Goal: Task Accomplishment & Management: Complete application form

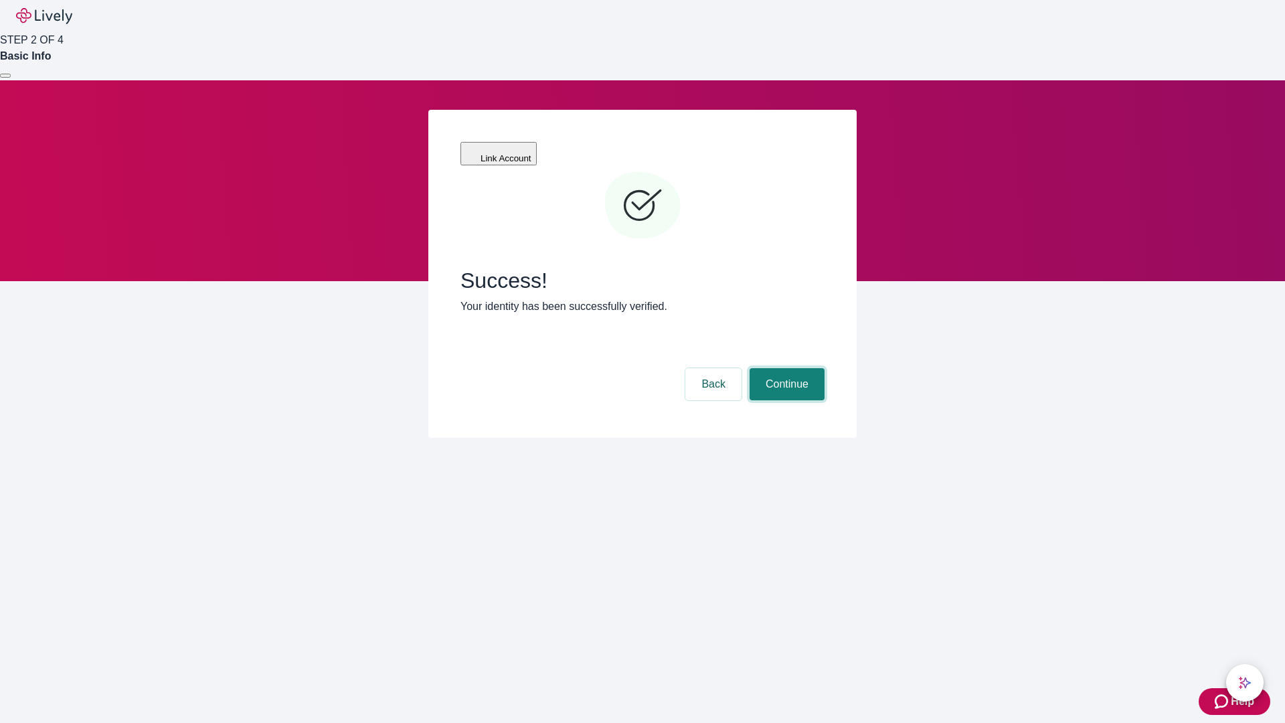
click at [785, 368] on button "Continue" at bounding box center [787, 384] width 75 height 32
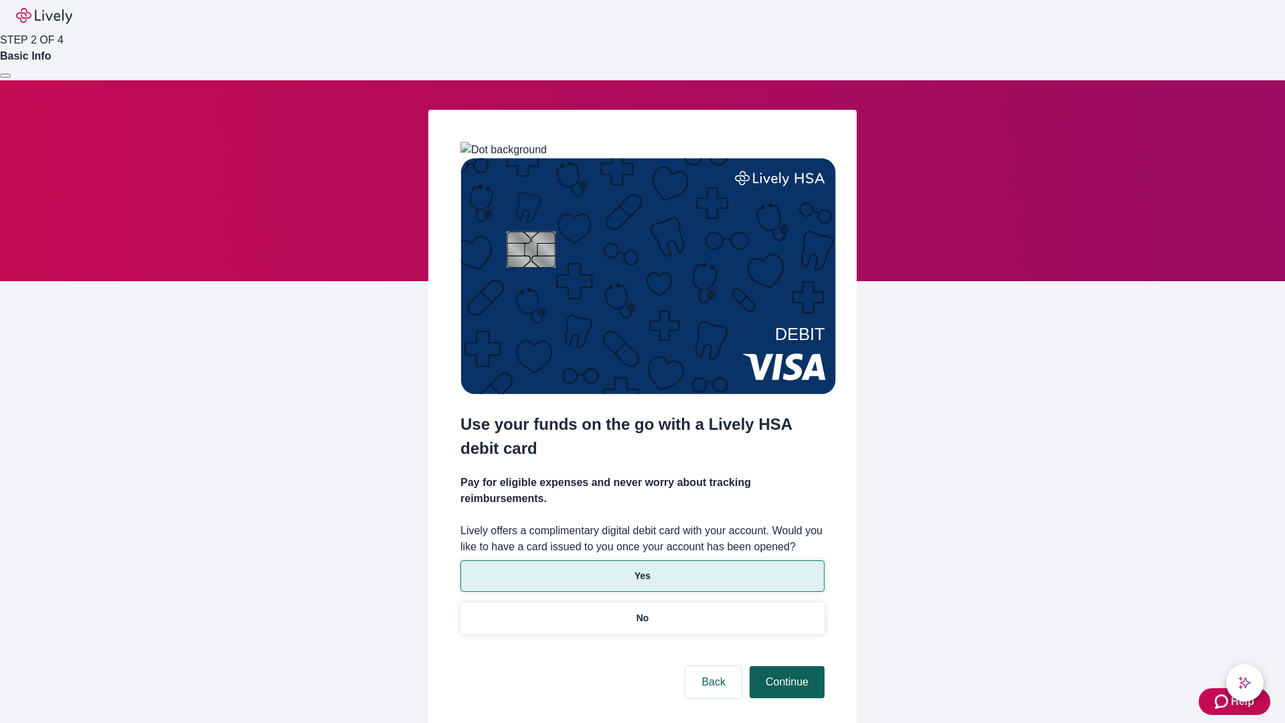
click at [642, 611] on p "No" at bounding box center [643, 618] width 13 height 14
click at [785, 666] on button "Continue" at bounding box center [787, 682] width 75 height 32
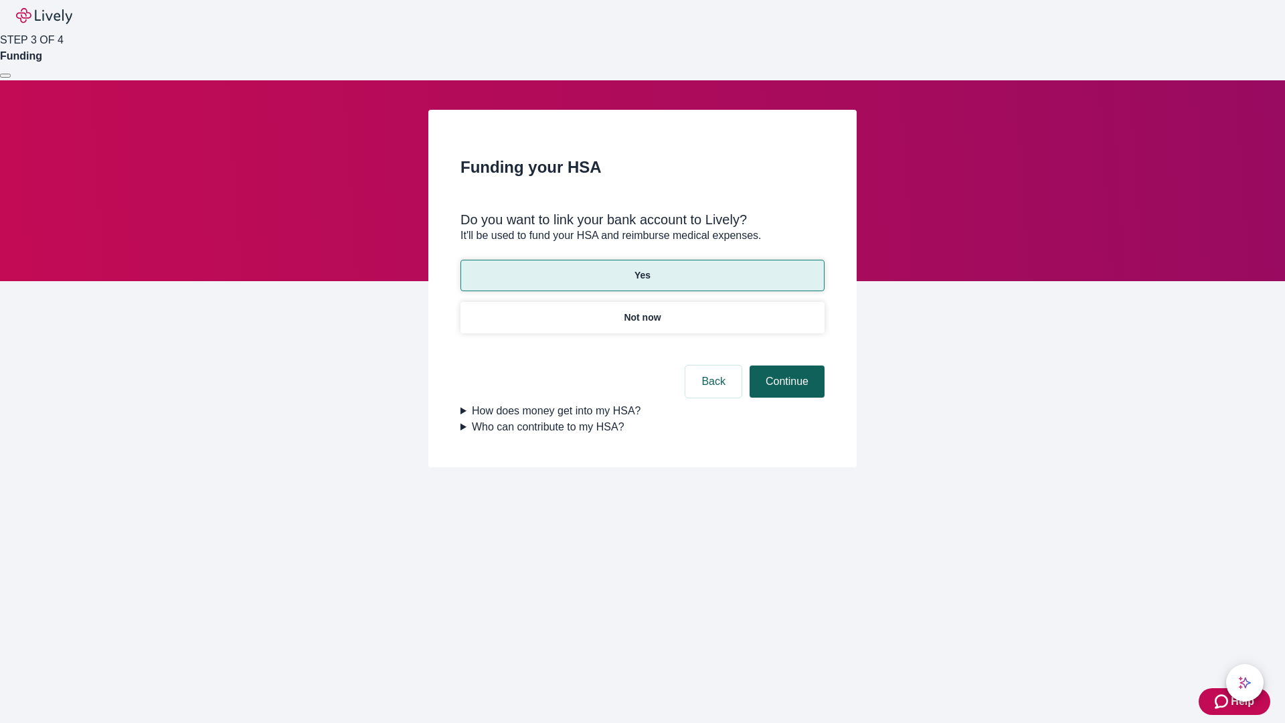
click at [785, 366] on button "Continue" at bounding box center [787, 382] width 75 height 32
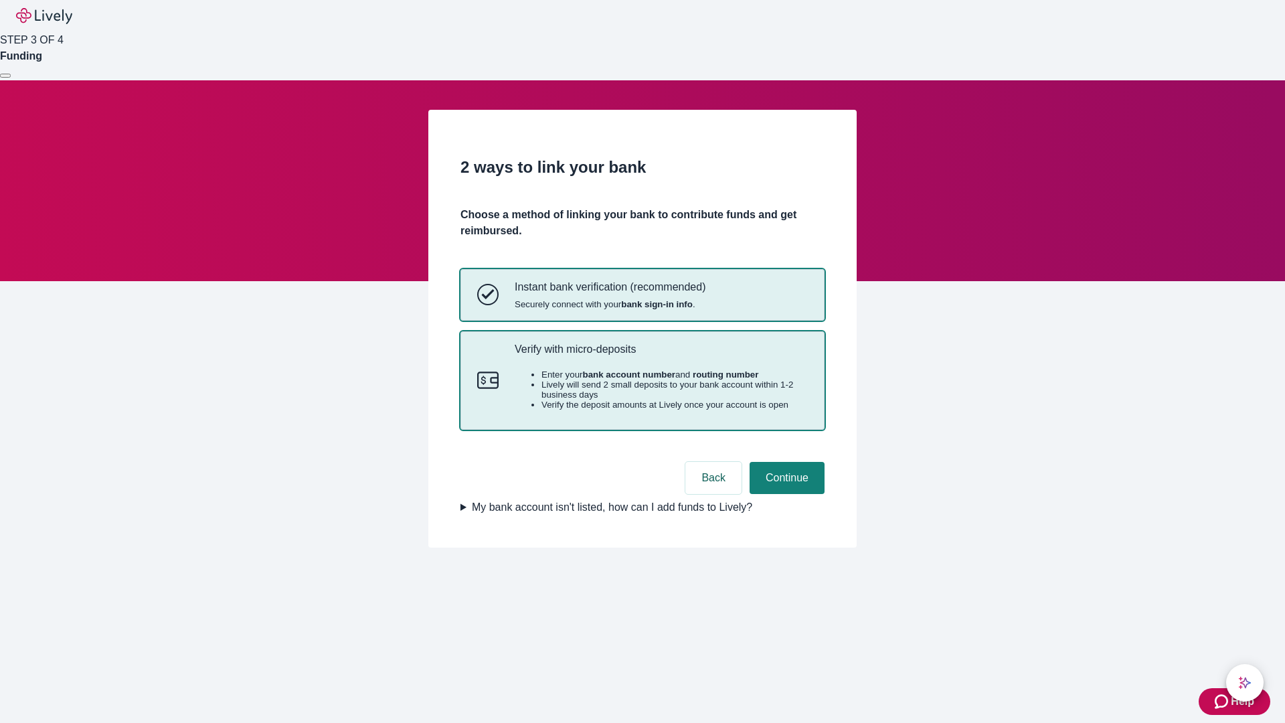
click at [661, 355] on p "Verify with micro-deposits" at bounding box center [661, 349] width 293 height 13
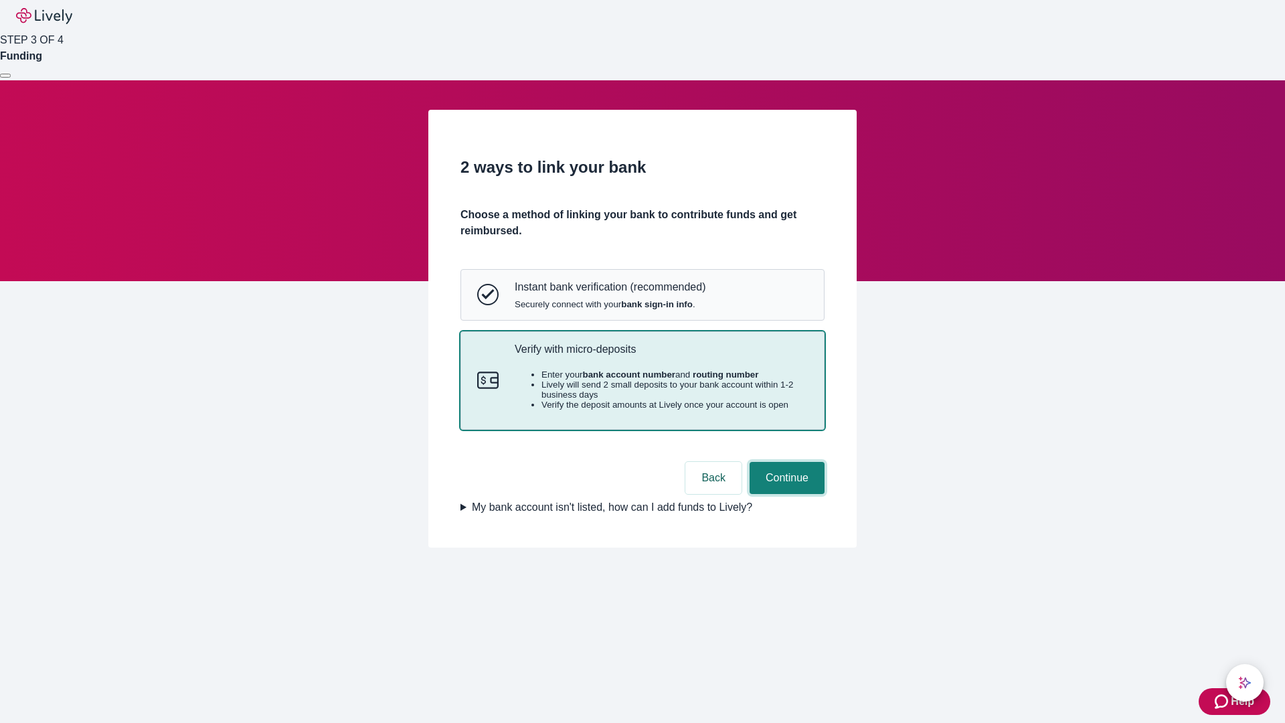
click at [785, 494] on button "Continue" at bounding box center [787, 478] width 75 height 32
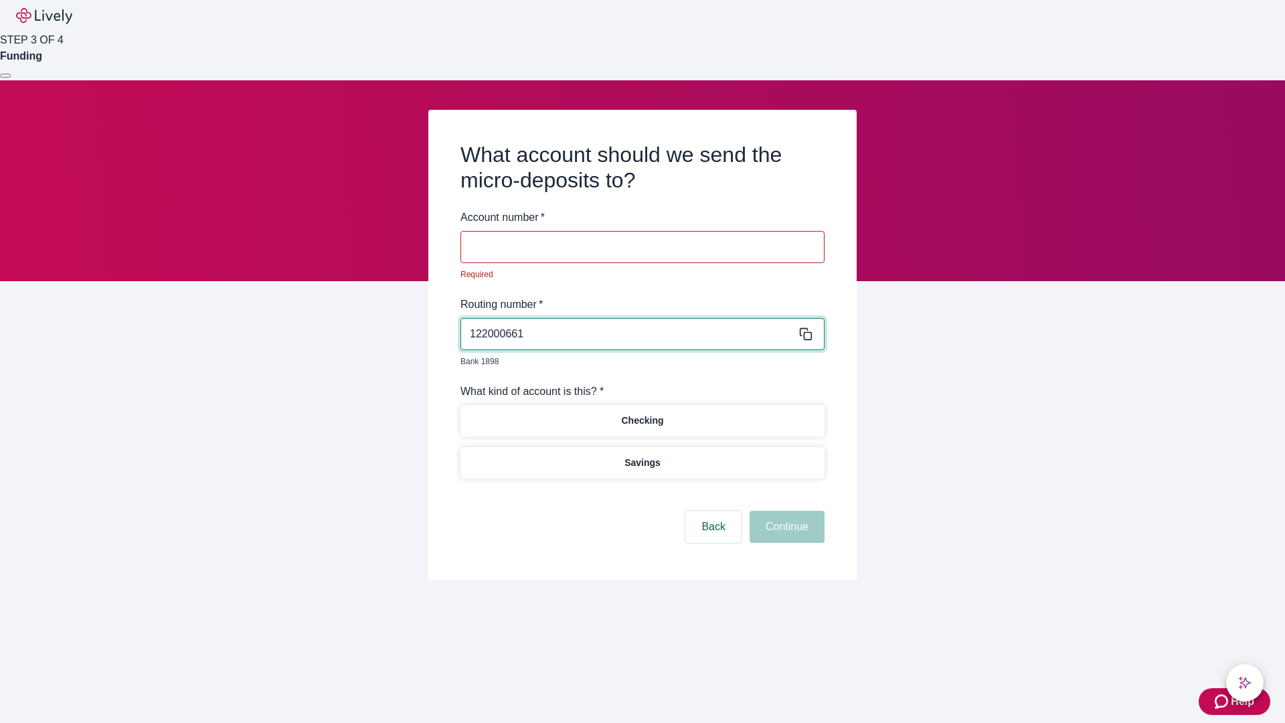
type input "122000661"
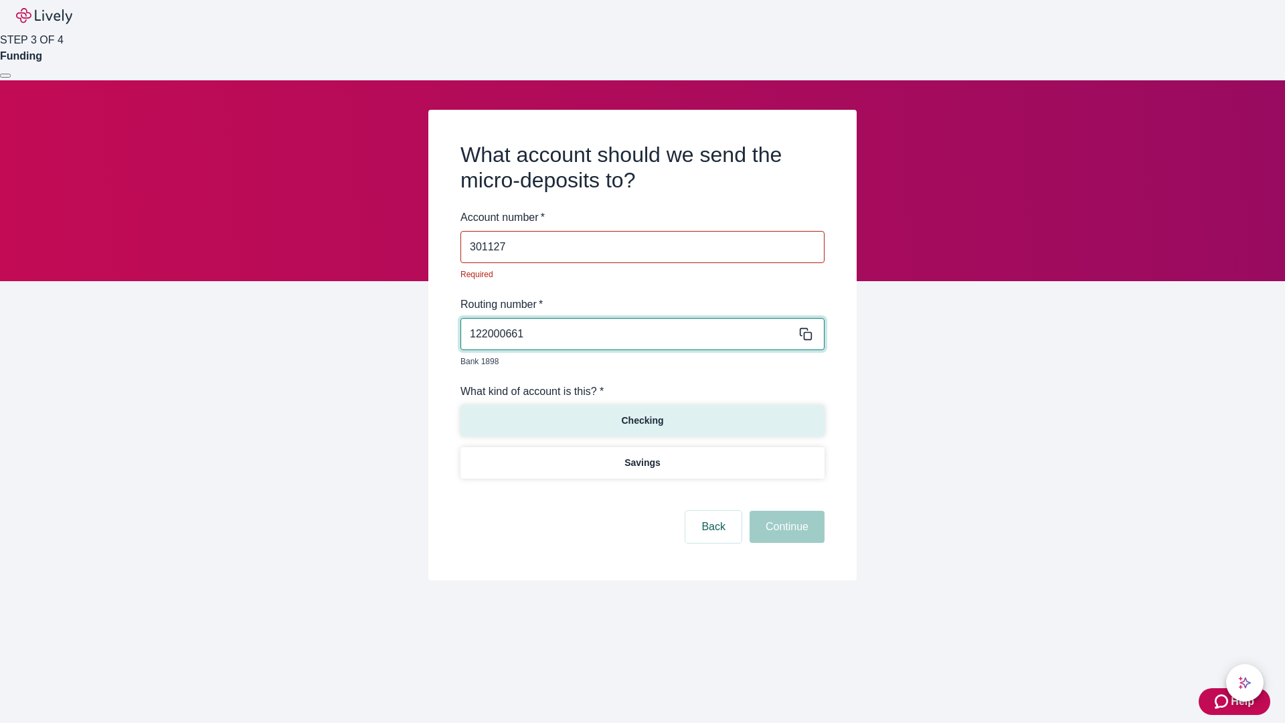
type input "301127"
click at [642, 414] on p "Checking" at bounding box center [642, 421] width 42 height 14
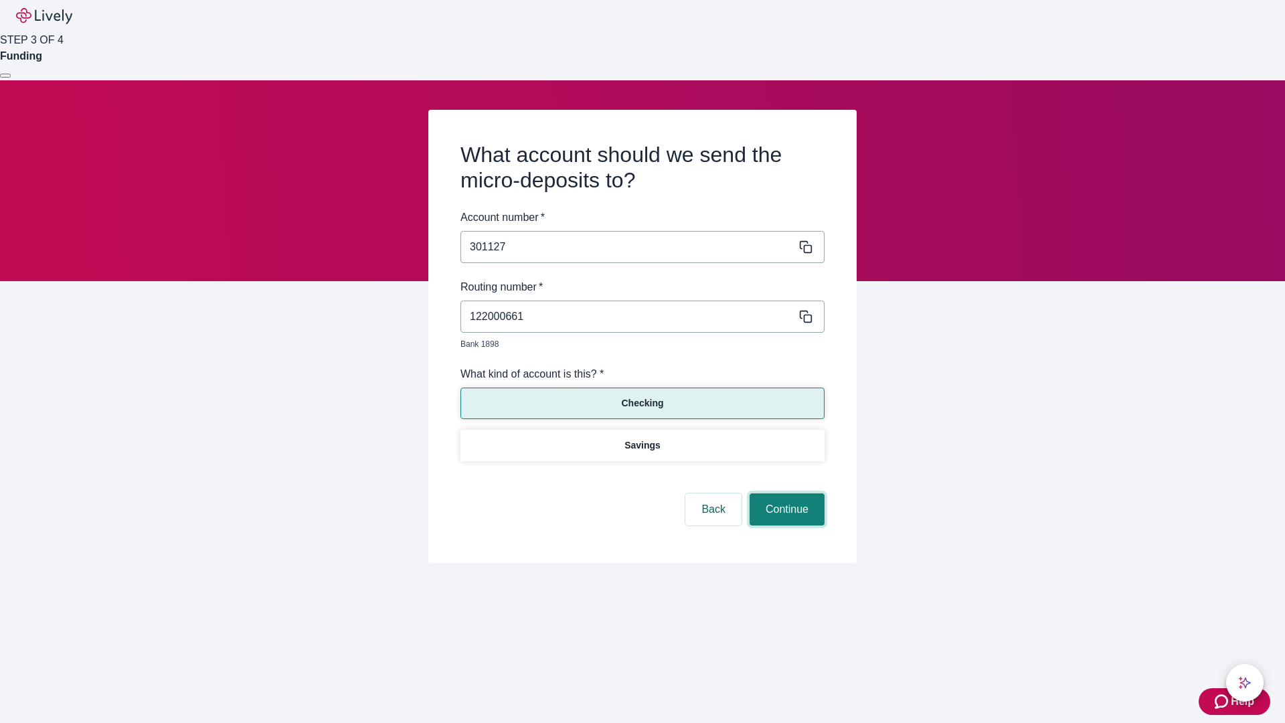
click at [785, 494] on button "Continue" at bounding box center [787, 509] width 75 height 32
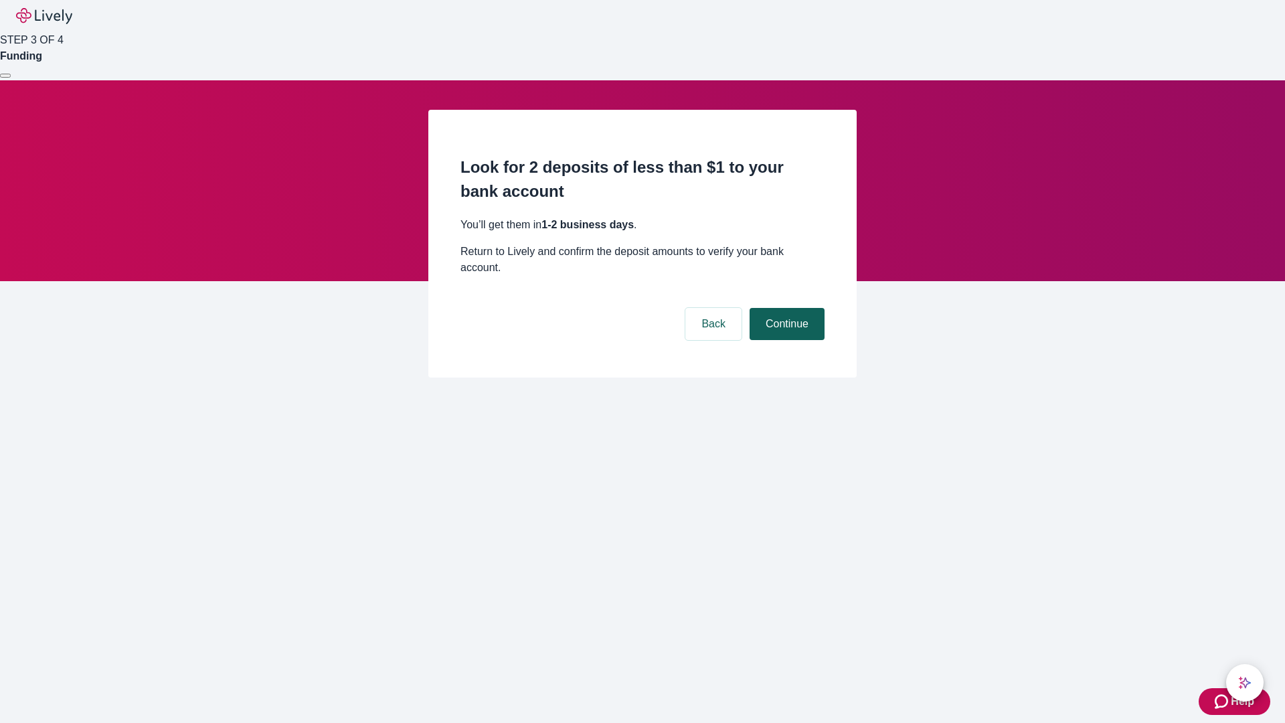
click at [785, 308] on button "Continue" at bounding box center [787, 324] width 75 height 32
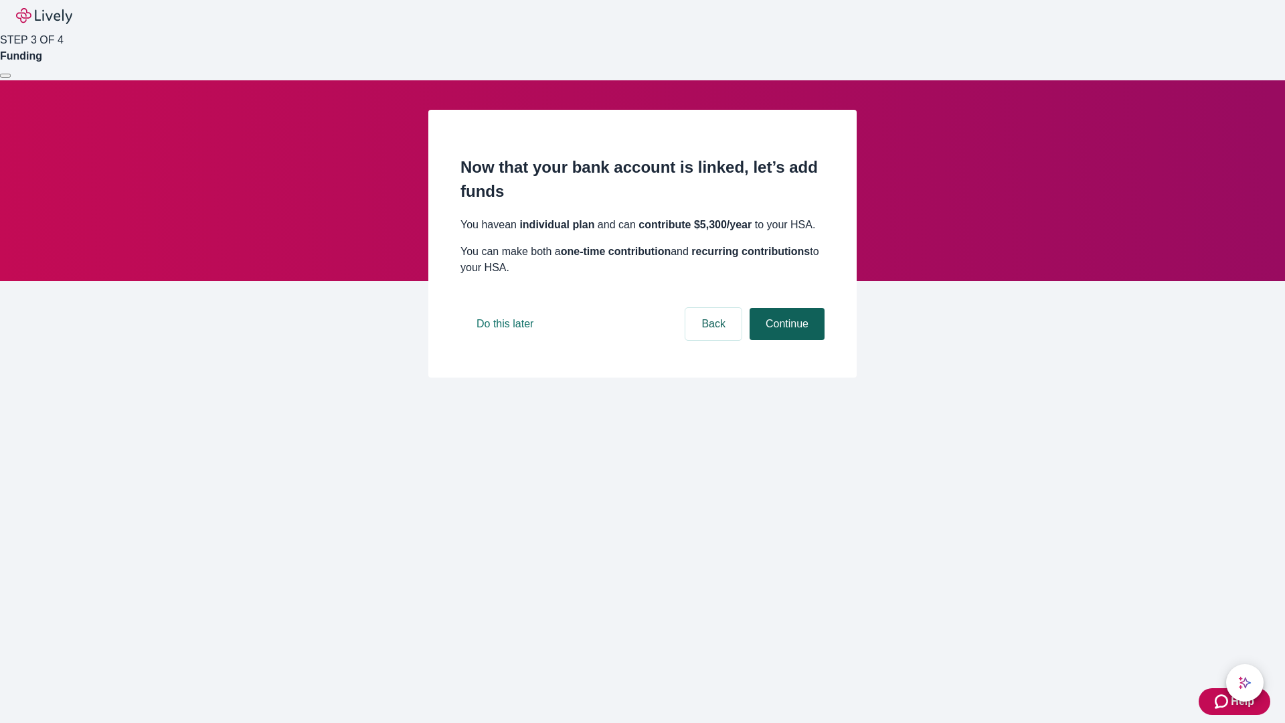
click at [785, 340] on button "Continue" at bounding box center [787, 324] width 75 height 32
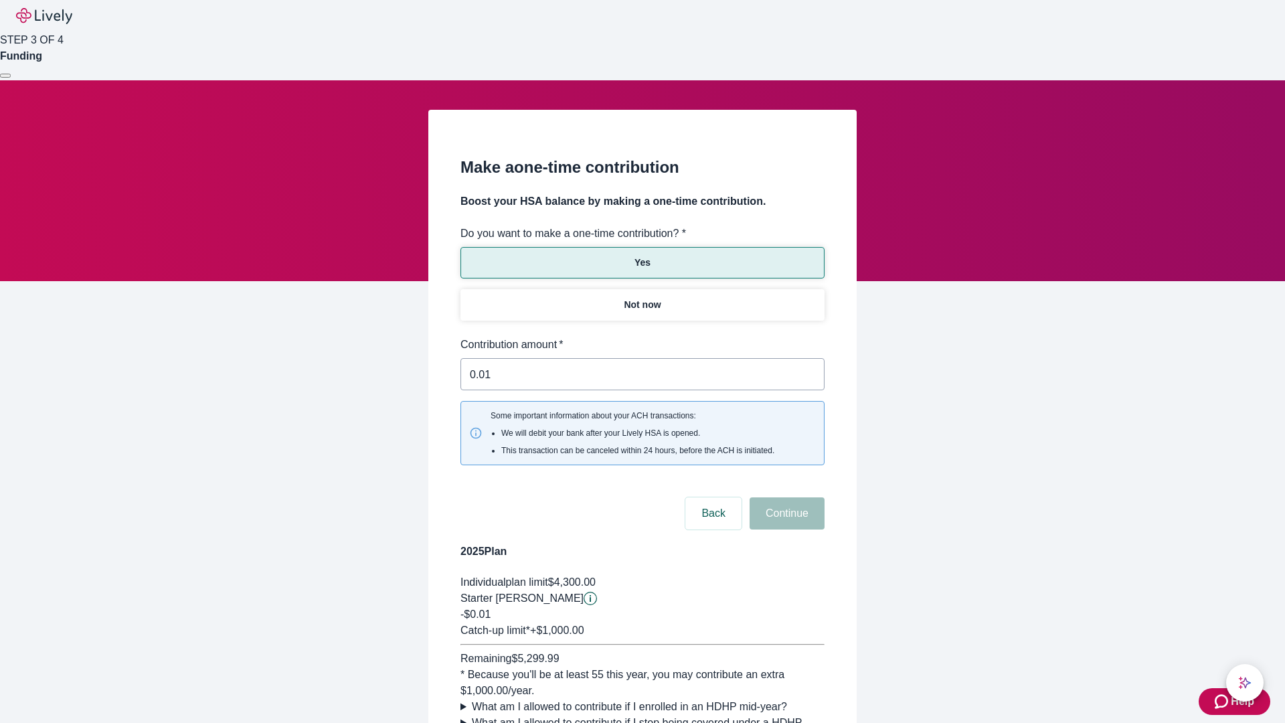
type input "0.01"
click at [785, 497] on button "Continue" at bounding box center [787, 513] width 75 height 32
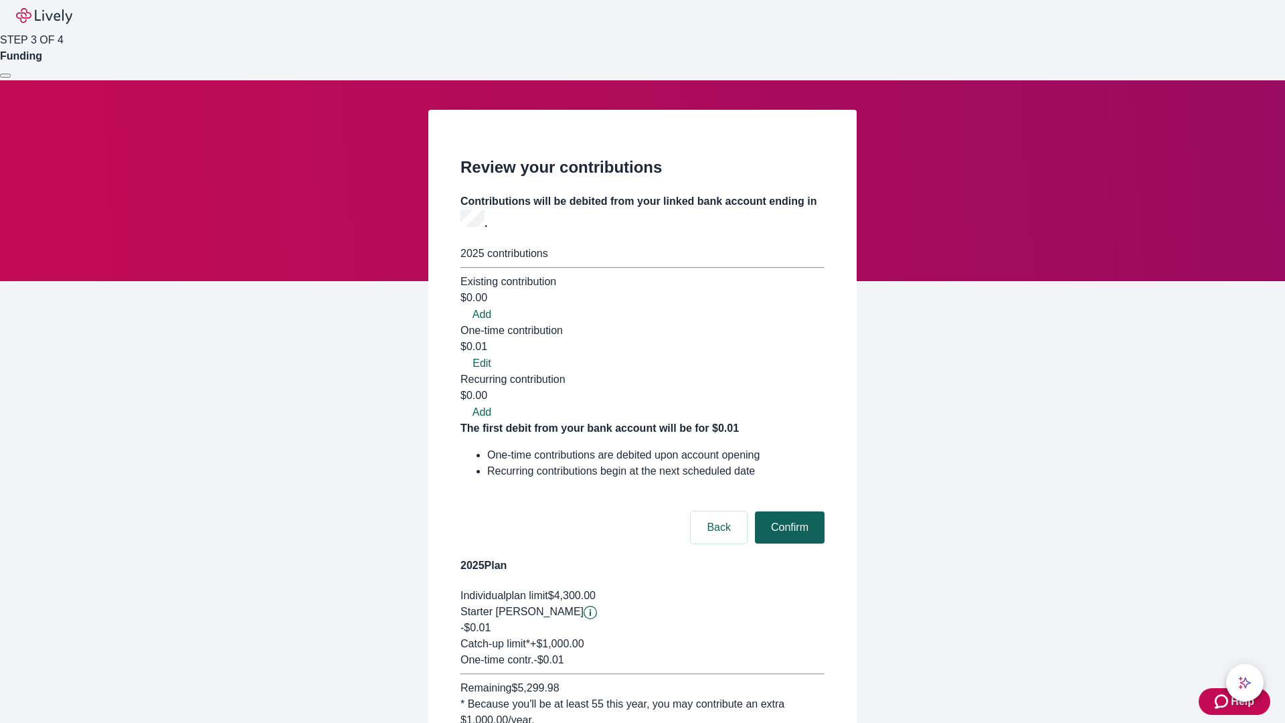
click at [788, 511] on button "Confirm" at bounding box center [790, 527] width 70 height 32
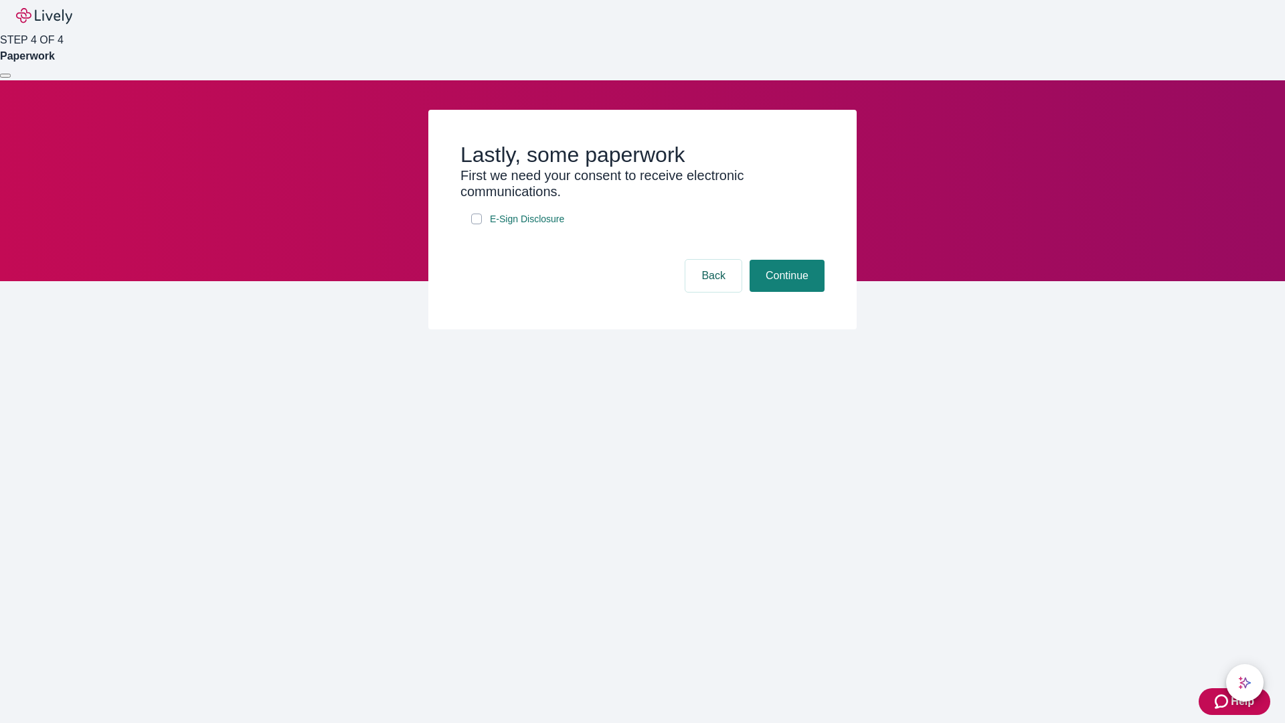
click at [477, 224] on input "E-Sign Disclosure" at bounding box center [476, 219] width 11 height 11
checkbox input "true"
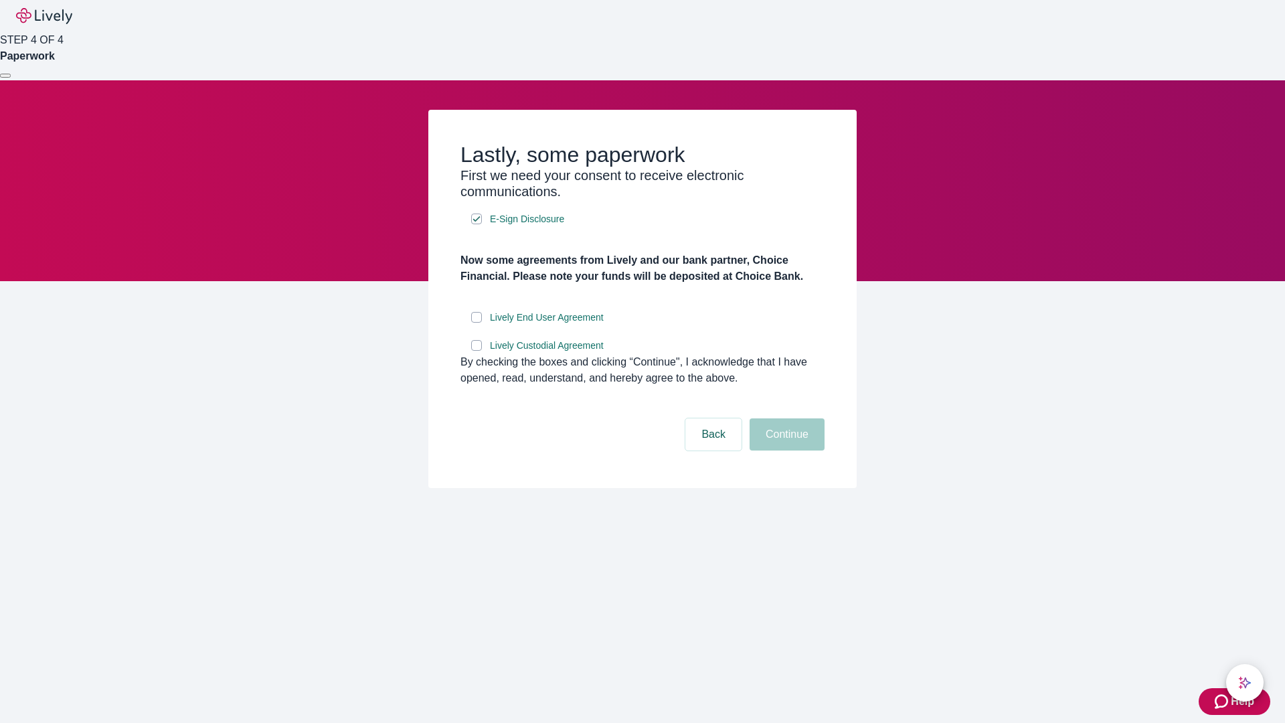
click at [477, 323] on input "Lively End User Agreement" at bounding box center [476, 317] width 11 height 11
checkbox input "true"
click at [477, 351] on input "Lively Custodial Agreement" at bounding box center [476, 345] width 11 height 11
checkbox input "true"
click at [785, 451] on button "Continue" at bounding box center [787, 434] width 75 height 32
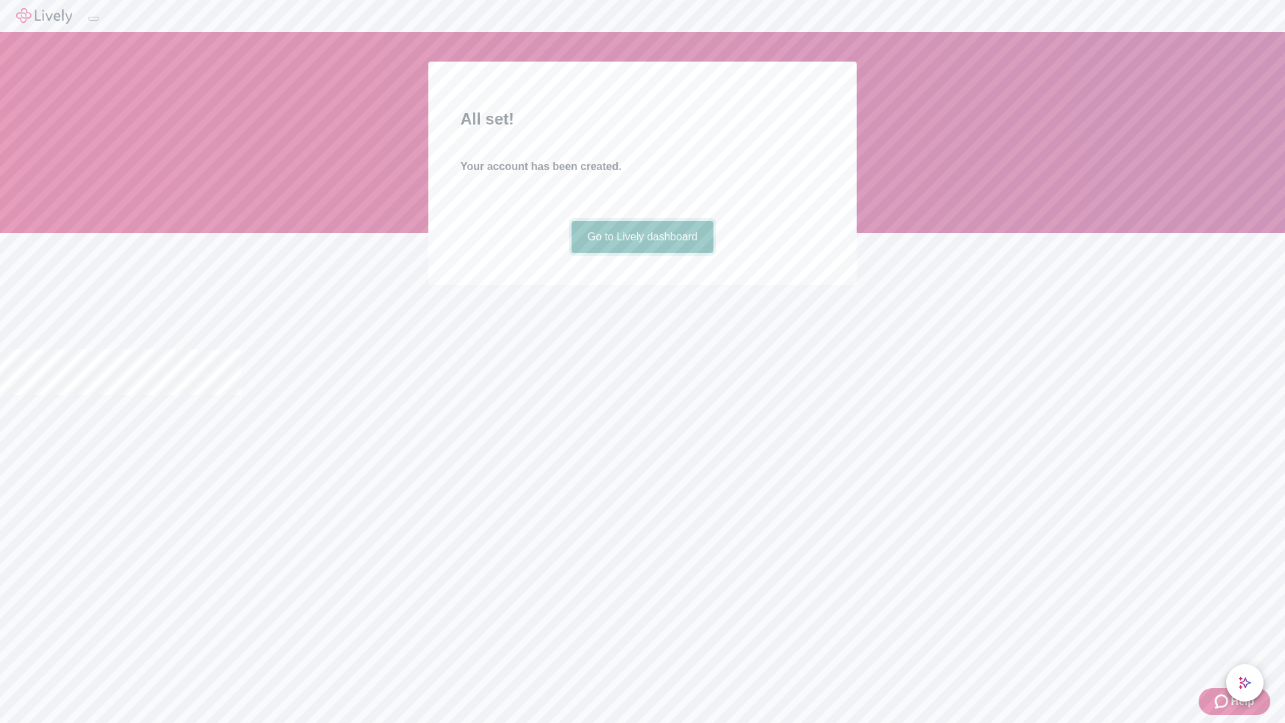
click at [642, 253] on link "Go to Lively dashboard" at bounding box center [643, 237] width 143 height 32
